Goal: Task Accomplishment & Management: Use online tool/utility

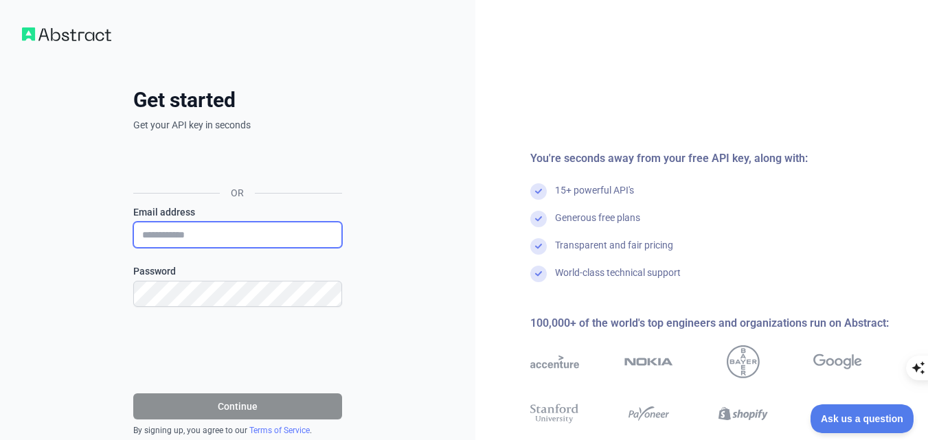
click at [239, 227] on input "Email address" at bounding box center [237, 235] width 209 height 26
type input "**********"
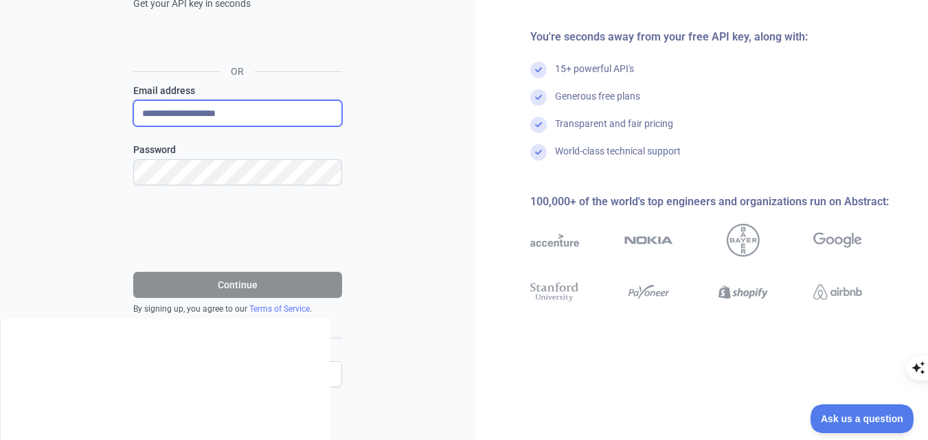
scroll to position [123, 0]
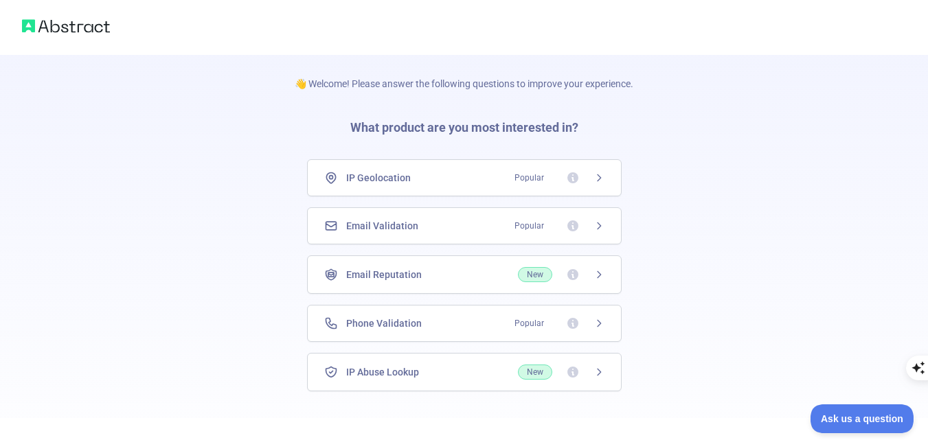
scroll to position [65, 0]
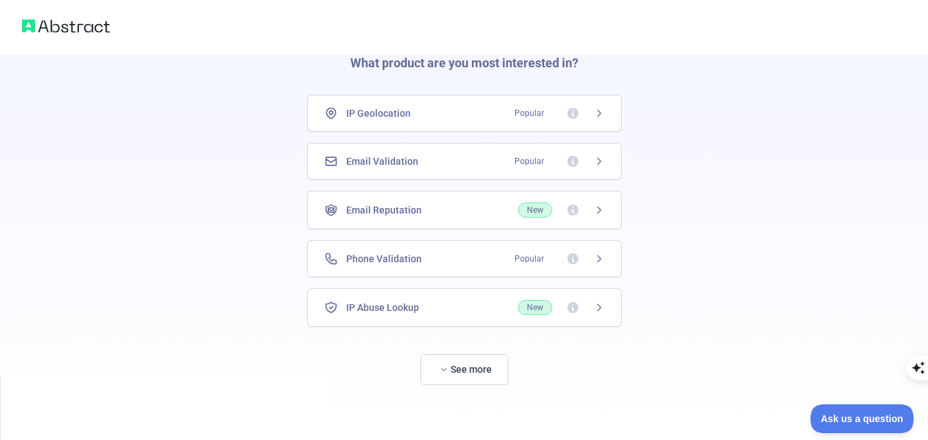
click at [599, 210] on icon at bounding box center [598, 210] width 11 height 11
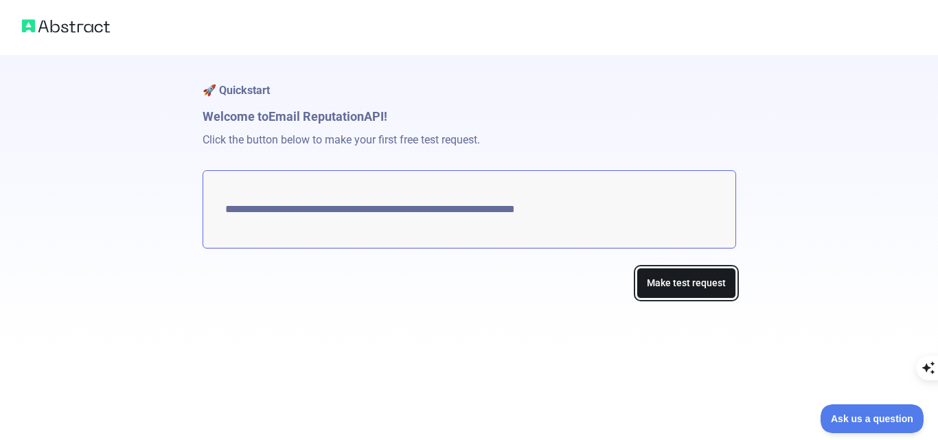
click at [655, 276] on button "Make test request" at bounding box center [687, 283] width 100 height 31
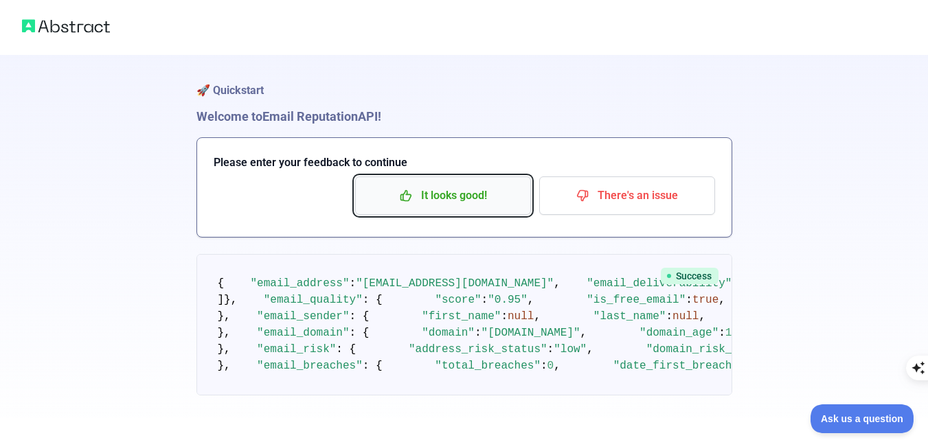
click at [493, 185] on p "It looks good!" at bounding box center [442, 195] width 155 height 23
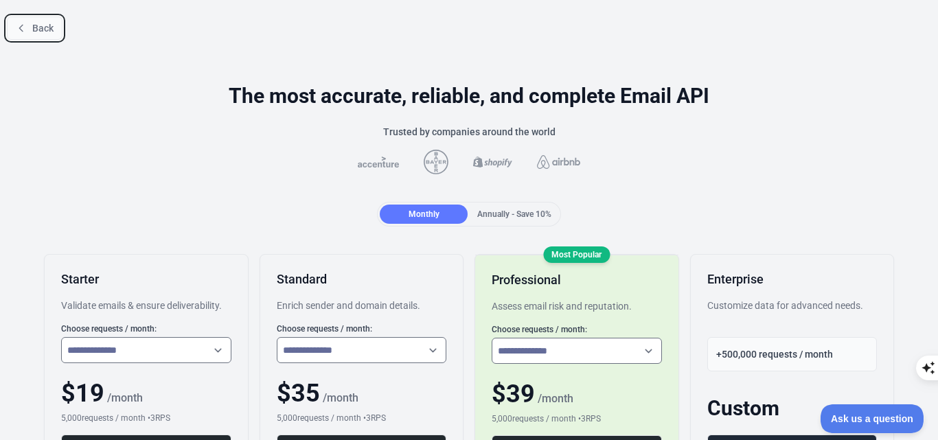
click at [30, 19] on button "Back" at bounding box center [35, 27] width 56 height 23
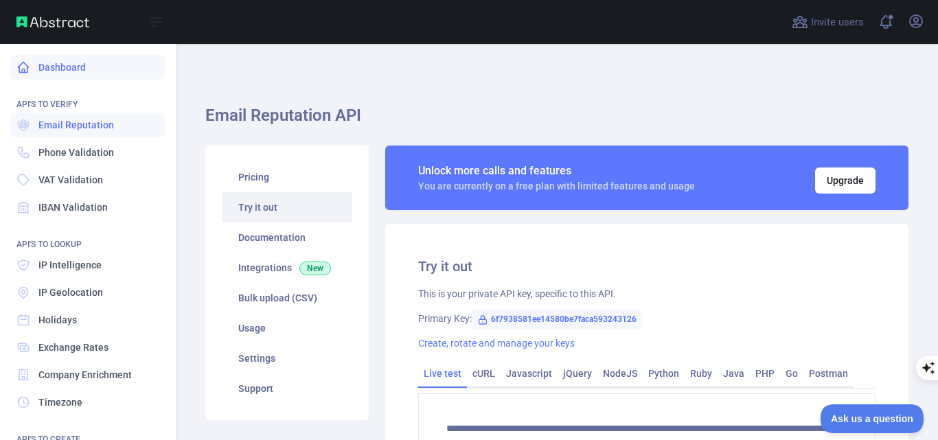
click at [30, 67] on icon at bounding box center [23, 67] width 14 height 14
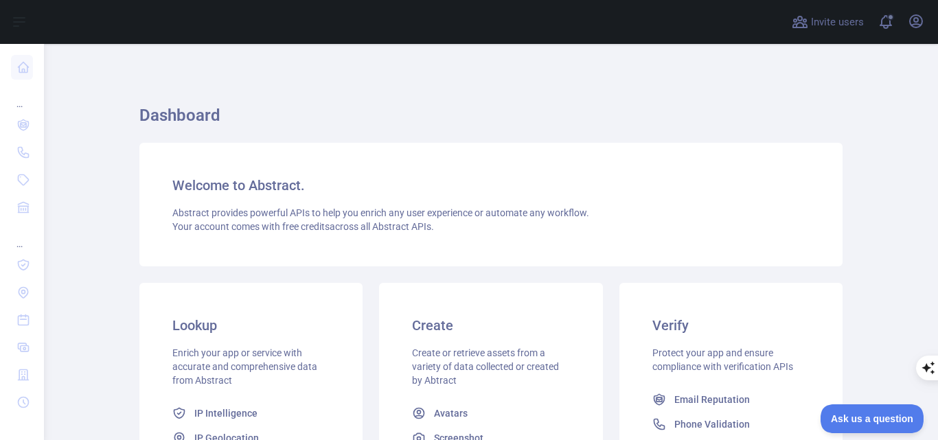
drag, startPoint x: 31, startPoint y: 125, endPoint x: 393, endPoint y: 68, distance: 366.4
click at [393, 68] on div "Dashboard Welcome to Abstract. Abstract provides powerful APIs to help you enri…" at bounding box center [490, 364] width 703 height 640
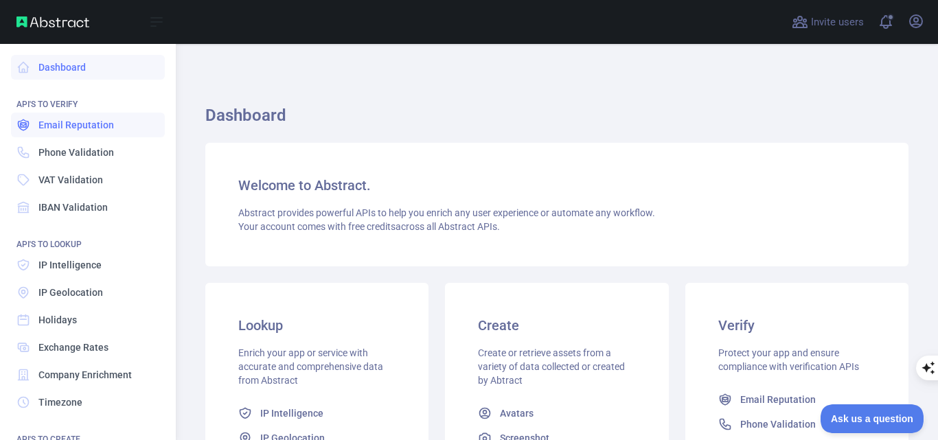
click at [30, 124] on icon at bounding box center [23, 125] width 14 height 14
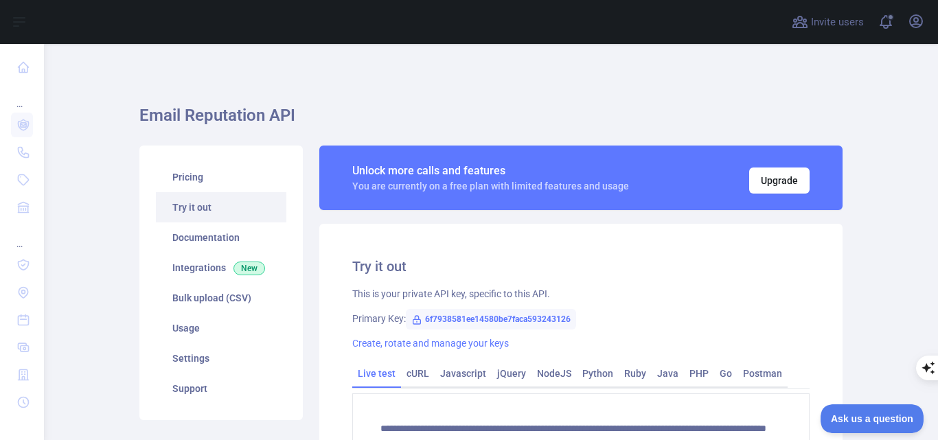
scroll to position [69, 0]
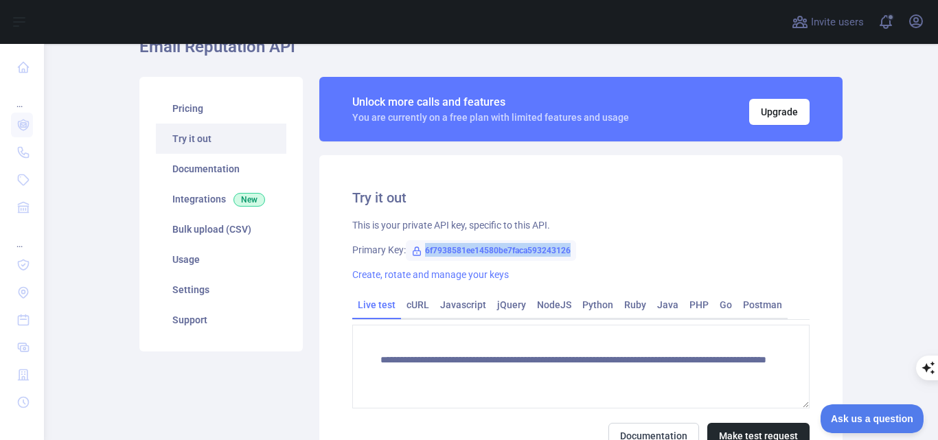
drag, startPoint x: 419, startPoint y: 248, endPoint x: 578, endPoint y: 256, distance: 159.5
click at [578, 256] on div "Primary Key: 6f7938581ee14580be7faca593243126" at bounding box center [580, 250] width 457 height 14
copy span "6f7938581ee14580be7faca593243126"
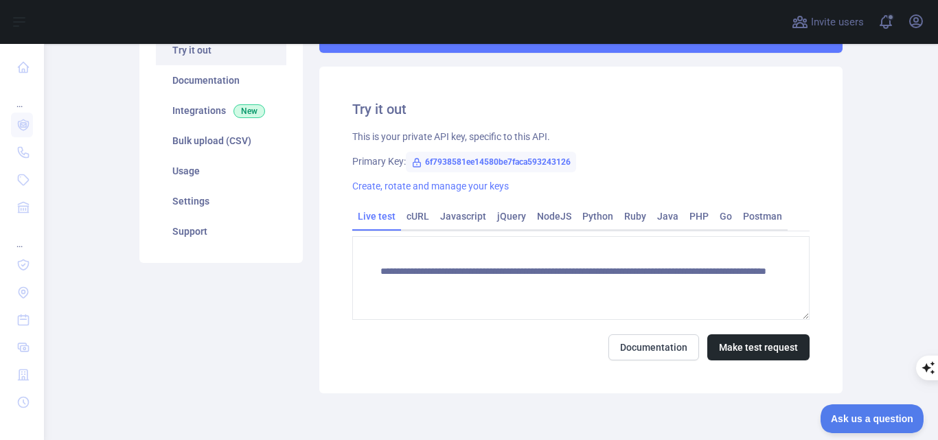
scroll to position [206, 0]
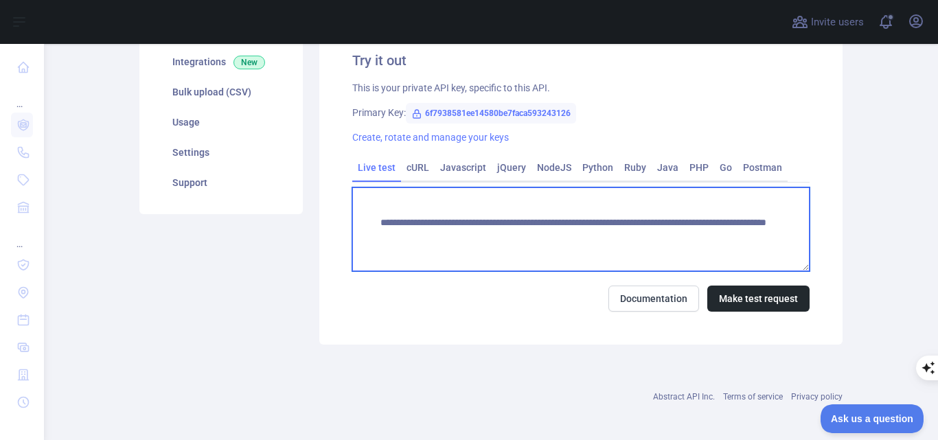
click at [753, 235] on textarea "**********" at bounding box center [580, 229] width 457 height 84
